Goal: Task Accomplishment & Management: Use online tool/utility

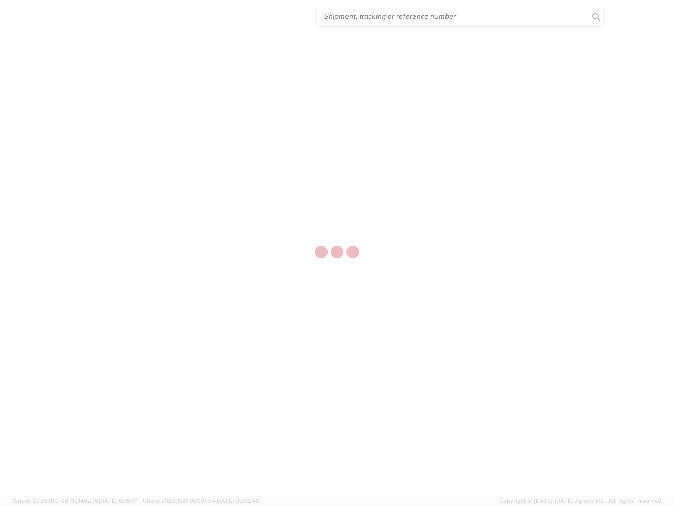
select select "US"
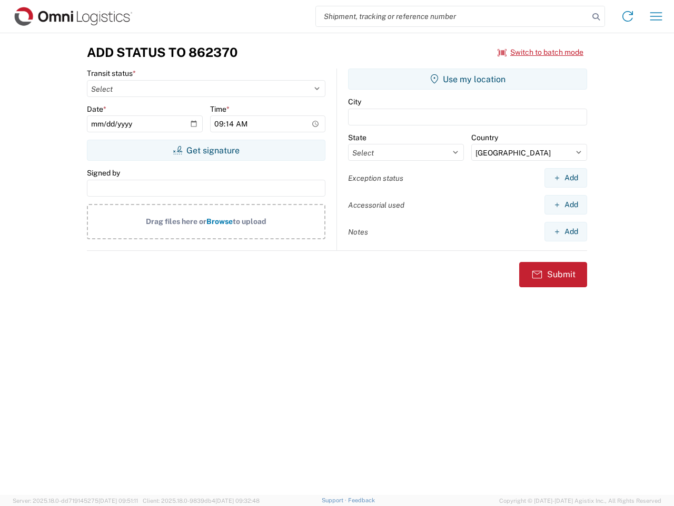
click at [452, 16] on input "search" at bounding box center [452, 16] width 273 height 20
click at [596, 17] on icon at bounding box center [596, 16] width 15 height 15
click at [628, 16] on icon at bounding box center [627, 16] width 17 height 17
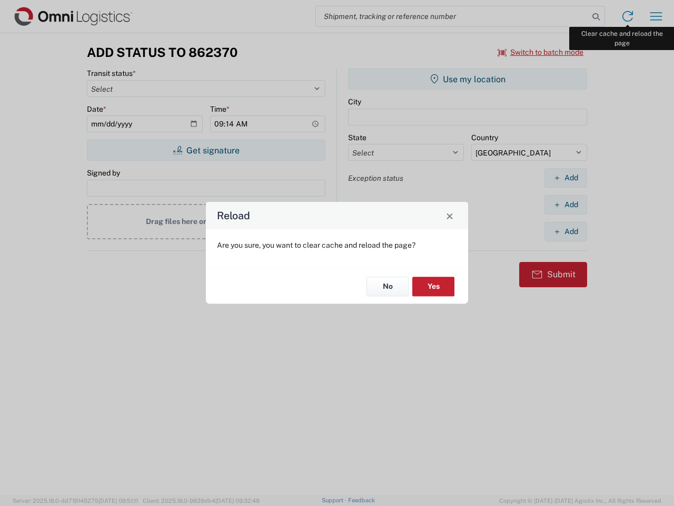
click at [656, 16] on div "Reload Are you sure, you want to clear cache and reload the page? No Yes" at bounding box center [337, 253] width 674 height 506
click at [541, 52] on div "Reload Are you sure, you want to clear cache and reload the page? No Yes" at bounding box center [337, 253] width 674 height 506
click at [206, 150] on div "Reload Are you sure, you want to clear cache and reload the page? No Yes" at bounding box center [337, 253] width 674 height 506
click at [468, 79] on div "Reload Are you sure, you want to clear cache and reload the page? No Yes" at bounding box center [337, 253] width 674 height 506
click at [566, 178] on div "Reload Are you sure, you want to clear cache and reload the page? No Yes" at bounding box center [337, 253] width 674 height 506
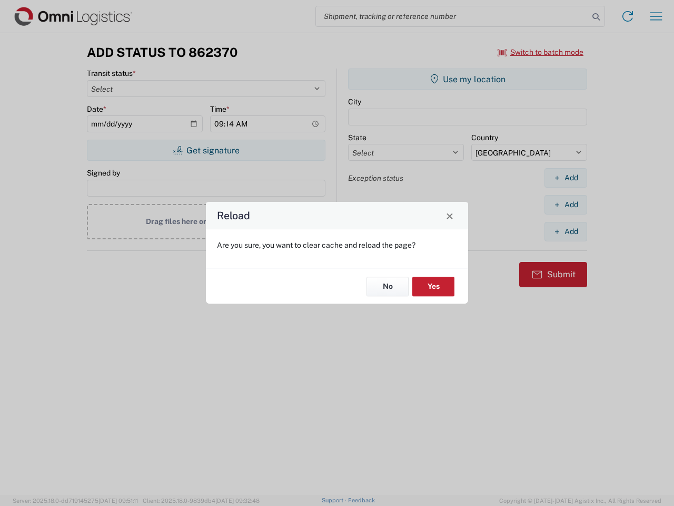
click at [566, 204] on div "Reload Are you sure, you want to clear cache and reload the page? No Yes" at bounding box center [337, 253] width 674 height 506
click at [566, 231] on div "Reload Are you sure, you want to clear cache and reload the page? No Yes" at bounding box center [337, 253] width 674 height 506
